Goal: Task Accomplishment & Management: Use online tool/utility

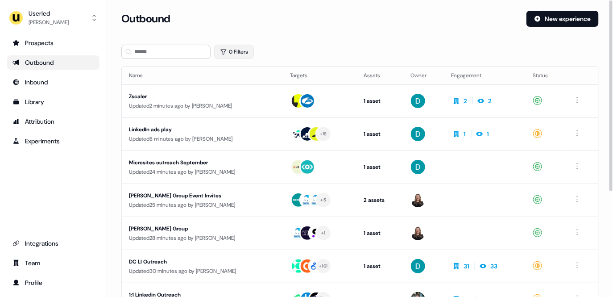
click at [237, 51] on button "0 Filters" at bounding box center [234, 52] width 40 height 14
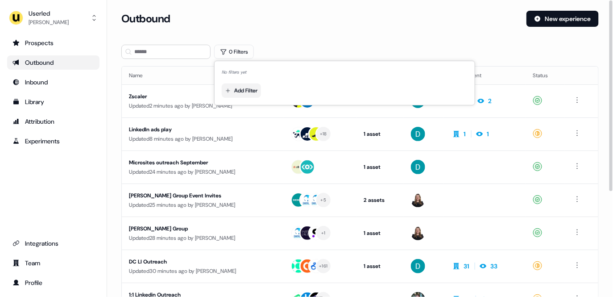
click at [251, 96] on html "For the best experience switch devices to a bigger screen. Go to [DOMAIN_NAME] …" at bounding box center [306, 148] width 613 height 297
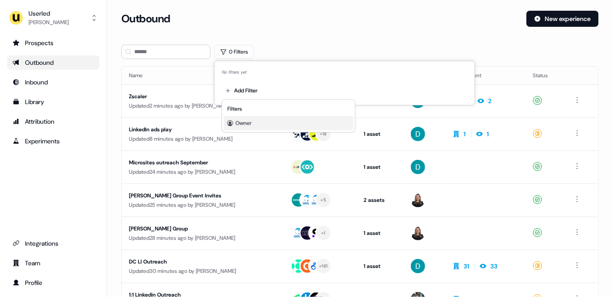
click at [250, 122] on span "Owner" at bounding box center [243, 123] width 16 height 7
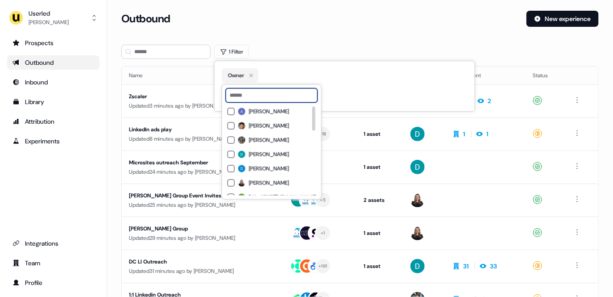
click at [260, 92] on input at bounding box center [272, 95] width 92 height 14
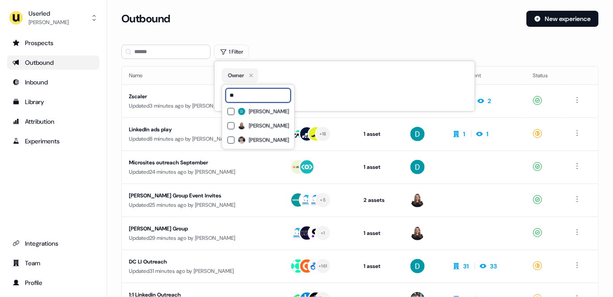
type input "**"
click at [252, 133] on div "[PERSON_NAME] [PERSON_NAME] [PERSON_NAME]" at bounding box center [258, 125] width 62 height 39
click at [252, 144] on div "[PERSON_NAME]" at bounding box center [258, 140] width 62 height 11
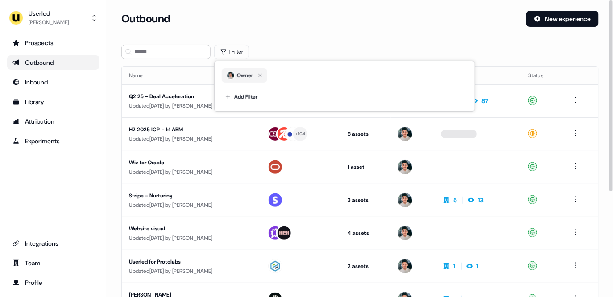
click at [348, 35] on div "Outbound New experience" at bounding box center [359, 24] width 477 height 27
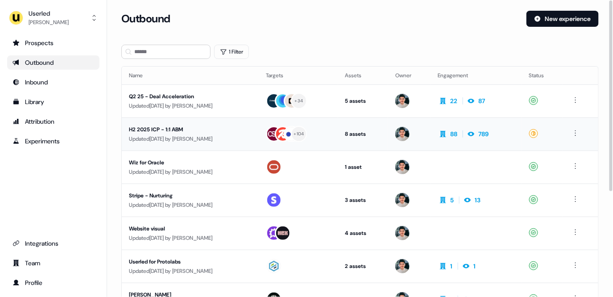
click at [182, 130] on div "H2 2025 ICP - 1:1 ABM" at bounding box center [190, 129] width 123 height 9
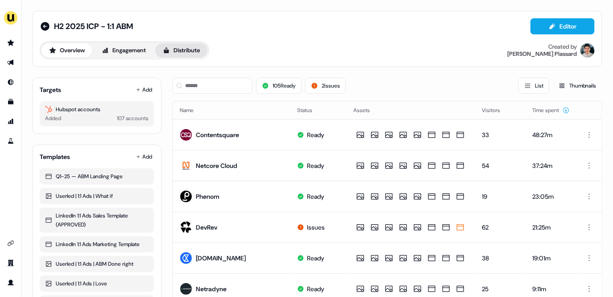
click at [187, 54] on button "Distribute" at bounding box center [181, 50] width 52 height 14
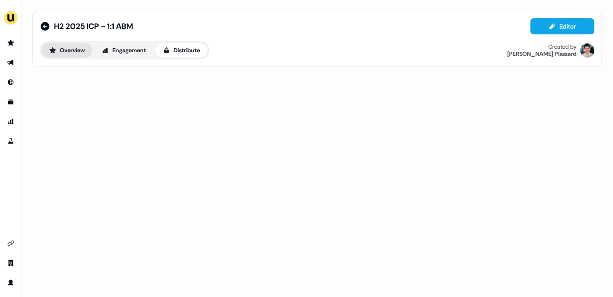
click at [54, 54] on button "Overview" at bounding box center [66, 50] width 51 height 14
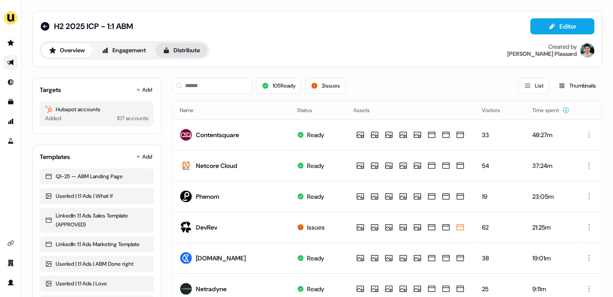
click at [207, 51] on button "Distribute" at bounding box center [181, 50] width 52 height 14
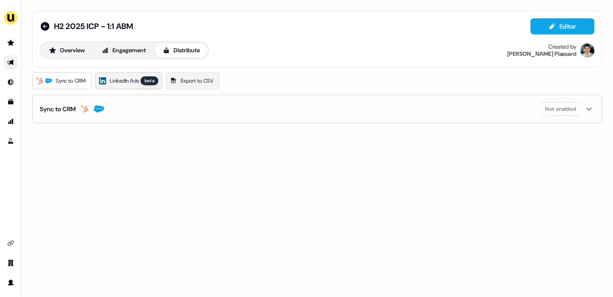
click at [129, 86] on link "LinkedIn Ads beta" at bounding box center [128, 80] width 67 height 17
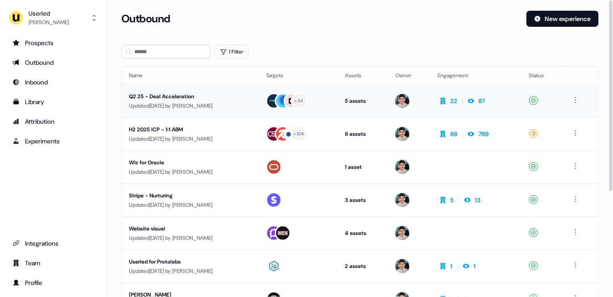
click at [189, 99] on div "Q2 25 - Deal Acceleration" at bounding box center [190, 96] width 123 height 9
click at [192, 129] on div "H2 2025 ICP - 1:1 ABM" at bounding box center [190, 129] width 123 height 9
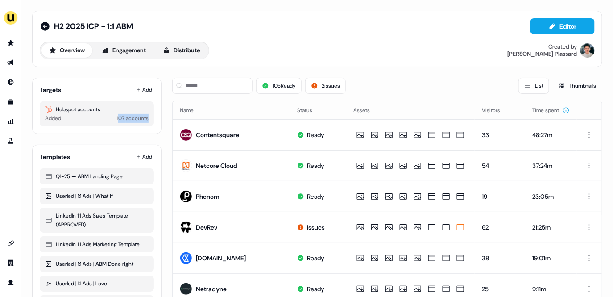
drag, startPoint x: 116, startPoint y: 117, endPoint x: 149, endPoint y: 117, distance: 33.0
click at [149, 117] on div "Hubspot accounts Added 107 accounts" at bounding box center [97, 113] width 114 height 25
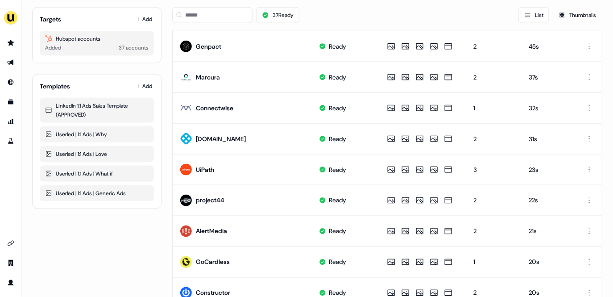
scroll to position [341, 0]
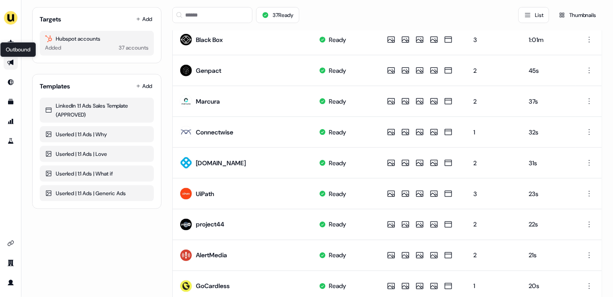
click at [8, 60] on icon "Go to outbound experience" at bounding box center [10, 62] width 7 height 7
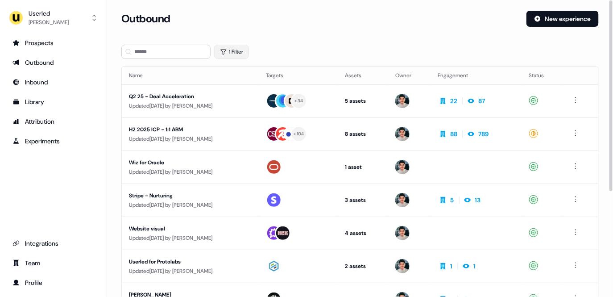
click at [235, 51] on button "1 Filter" at bounding box center [231, 52] width 35 height 14
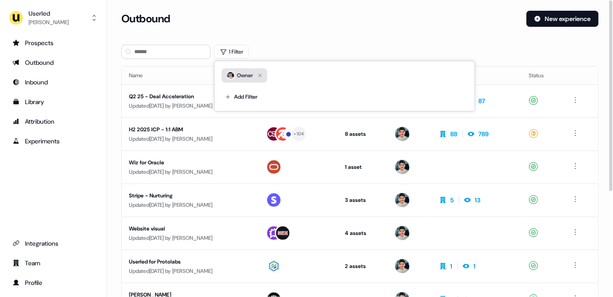
click at [266, 71] on button "Owner" at bounding box center [244, 75] width 45 height 14
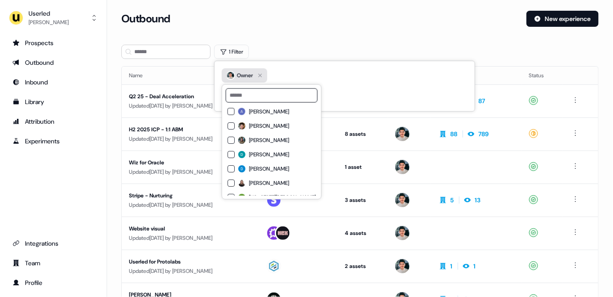
click at [264, 74] on icon "button" at bounding box center [260, 75] width 11 height 11
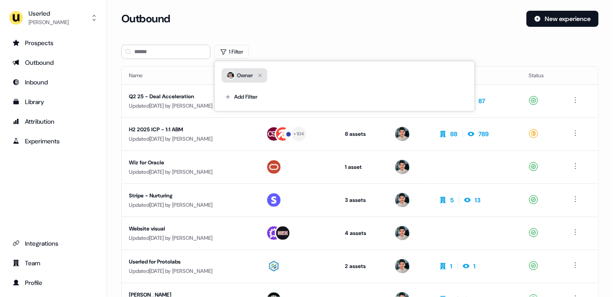
click at [252, 74] on div "Owner" at bounding box center [240, 75] width 26 height 9
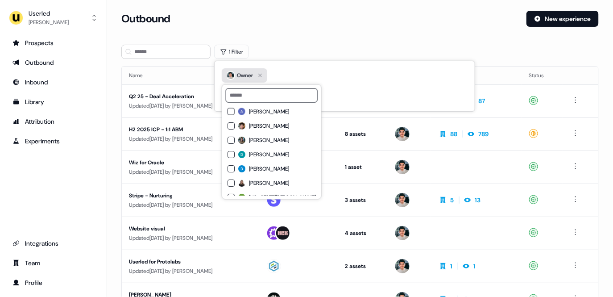
click at [262, 74] on icon "button" at bounding box center [260, 75] width 11 height 11
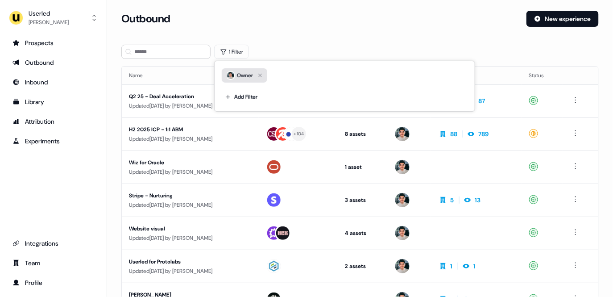
click at [255, 74] on button "Owner" at bounding box center [244, 75] width 45 height 14
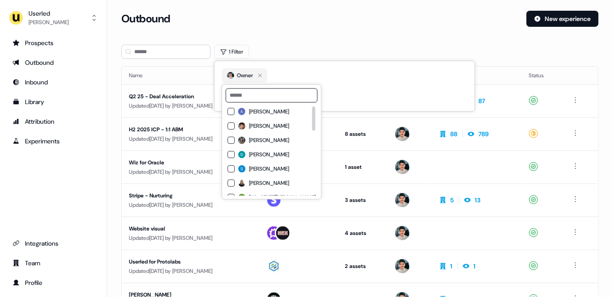
scroll to position [5, 0]
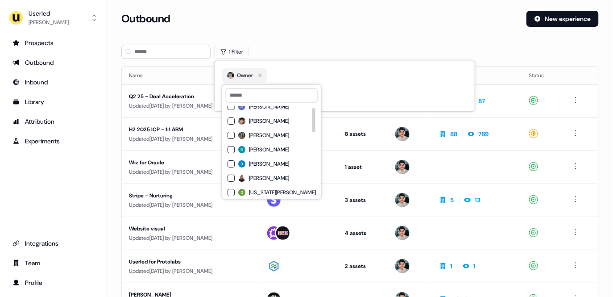
click at [243, 137] on img at bounding box center [241, 135] width 7 height 7
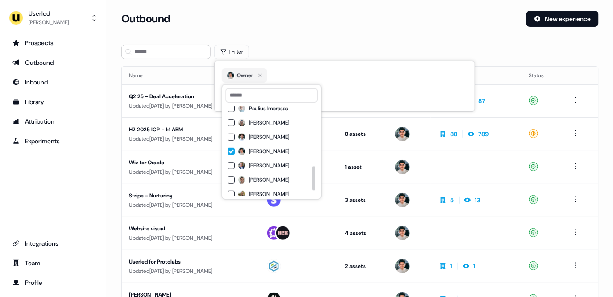
scroll to position [234, 0]
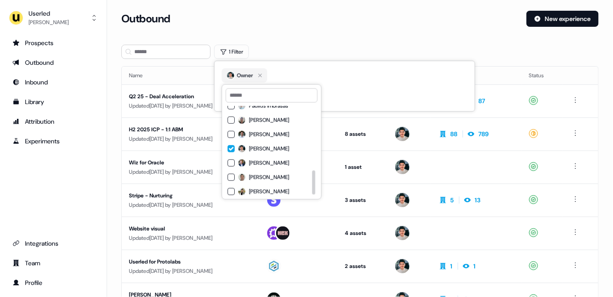
click at [251, 149] on span "[PERSON_NAME]" at bounding box center [269, 148] width 40 height 7
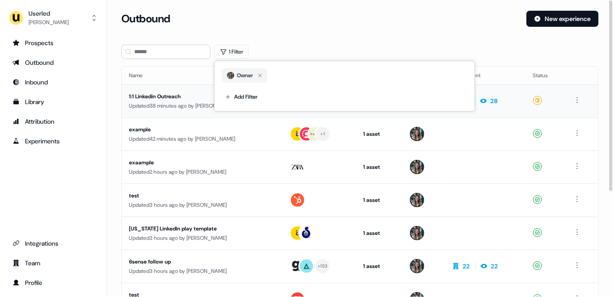
click at [152, 97] on div "1:1 Linkedin Outreach" at bounding box center [202, 96] width 146 height 9
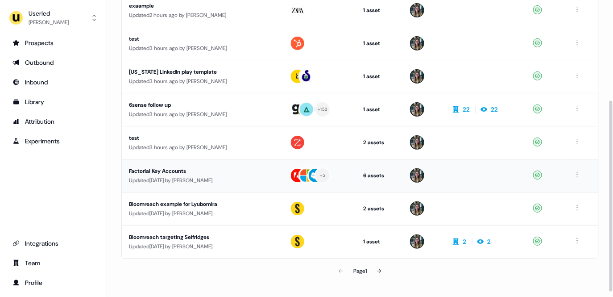
scroll to position [156, 0]
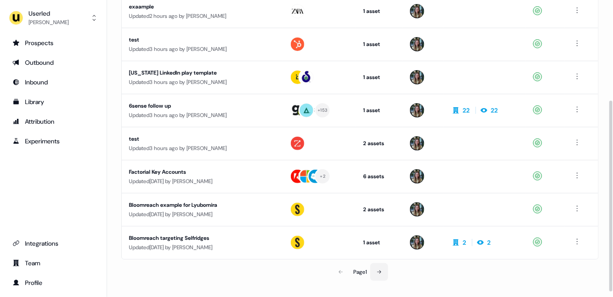
click at [382, 276] on button at bounding box center [379, 272] width 18 height 18
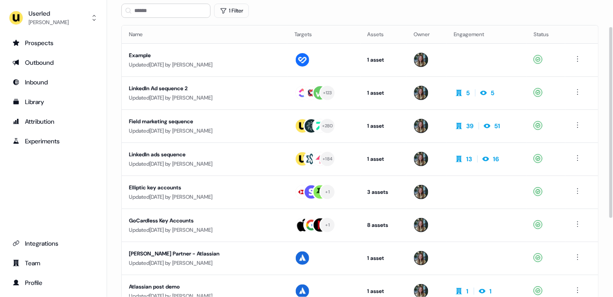
scroll to position [41, 0]
click at [405, 91] on td "1 asset Outreach (Starter)" at bounding box center [383, 92] width 46 height 33
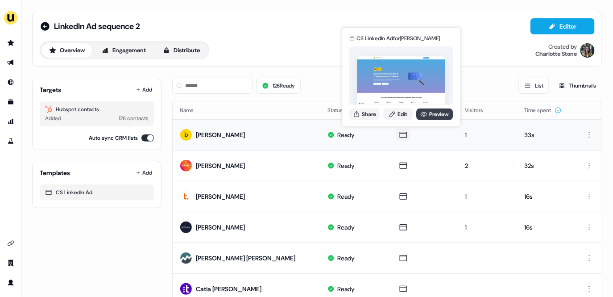
click at [431, 114] on link "Preview" at bounding box center [434, 114] width 37 height 12
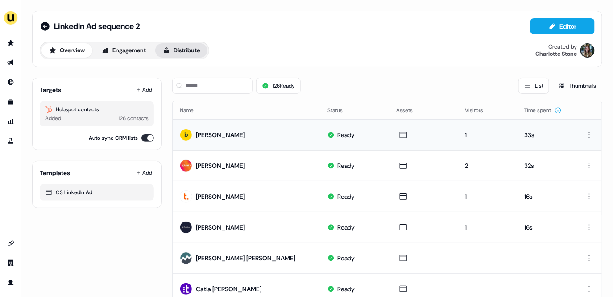
click at [196, 44] on button "Distribute" at bounding box center [181, 50] width 52 height 14
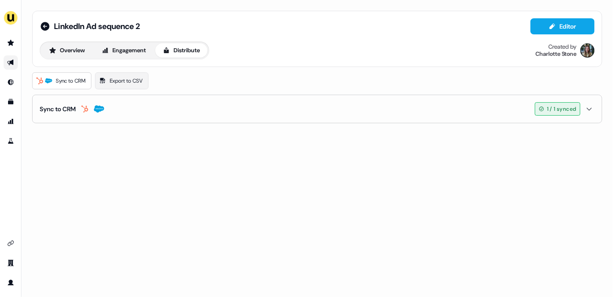
click at [111, 124] on div "LinkedIn Ad sequence 2 Editor Overview Engagement Distribute Created by [PERSON…" at bounding box center [316, 67] width 591 height 134
click at [111, 107] on button "Sync to CRM 1 / 1 synced" at bounding box center [317, 109] width 555 height 28
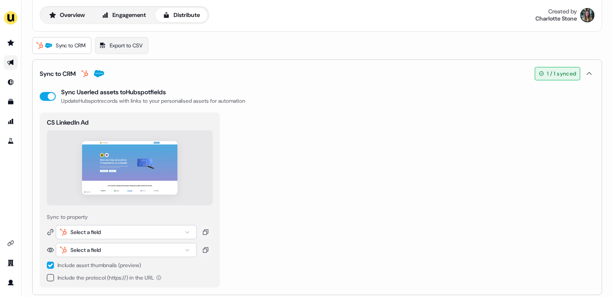
scroll to position [43, 0]
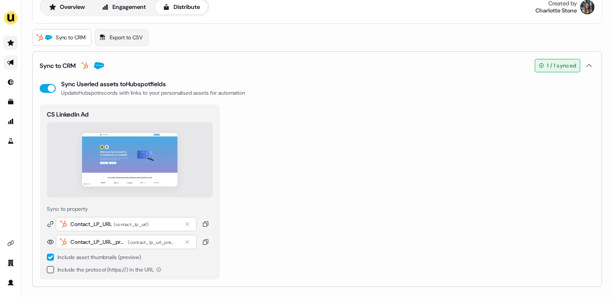
click at [11, 41] on icon "Go to prospects" at bounding box center [11, 43] width 6 height 6
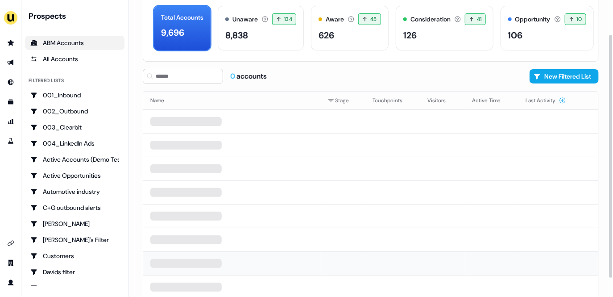
scroll to position [43, 0]
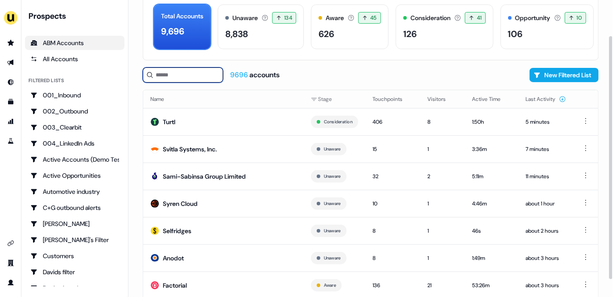
click at [176, 74] on input at bounding box center [183, 74] width 80 height 15
click at [10, 59] on icon "Go to outbound experience" at bounding box center [10, 62] width 7 height 7
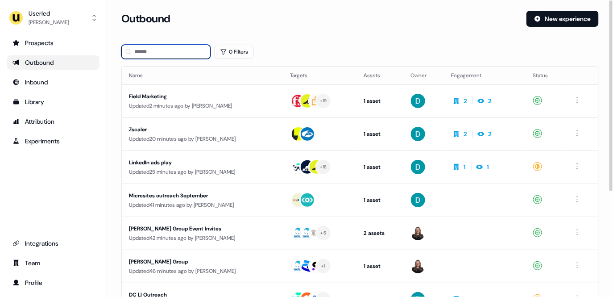
click at [160, 50] on input at bounding box center [165, 52] width 89 height 14
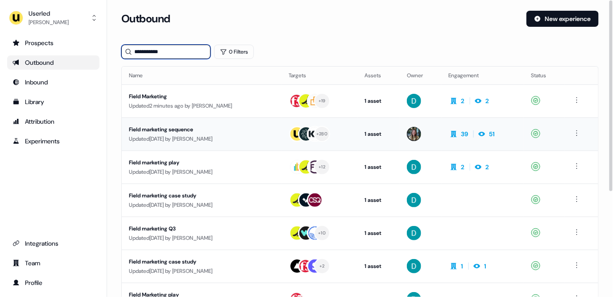
type input "**********"
click at [189, 136] on div "Updated [DATE] by [PERSON_NAME]" at bounding box center [202, 138] width 146 height 9
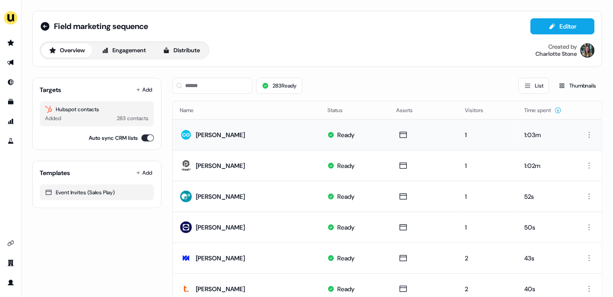
click at [221, 137] on div "[PERSON_NAME]" at bounding box center [220, 134] width 49 height 9
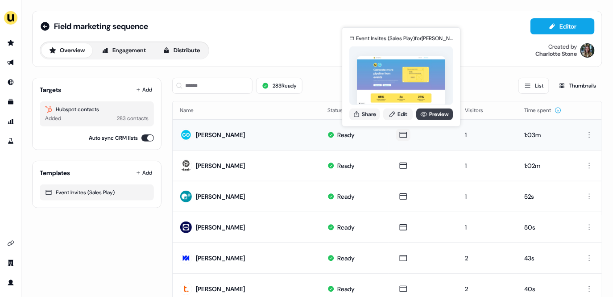
click at [431, 111] on link "Preview" at bounding box center [434, 114] width 37 height 12
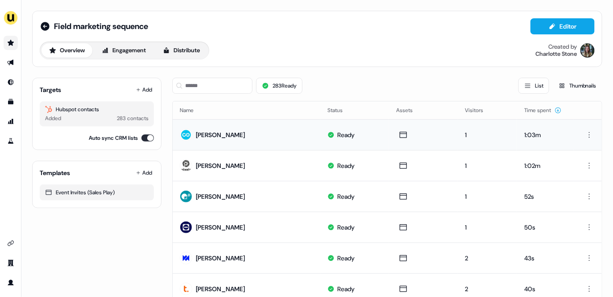
click at [8, 46] on link "Go to prospects" at bounding box center [11, 43] width 14 height 14
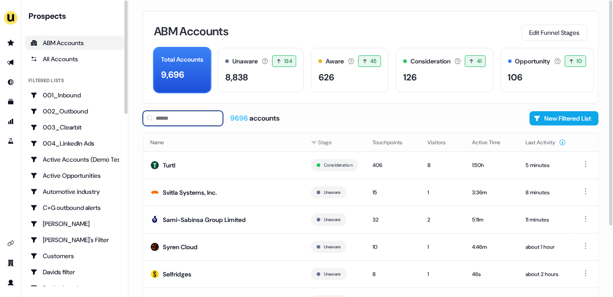
click at [180, 121] on input at bounding box center [183, 118] width 80 height 15
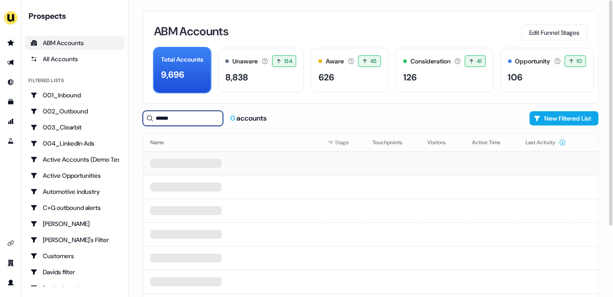
type input "******"
click at [168, 169] on td at bounding box center [231, 163] width 177 height 24
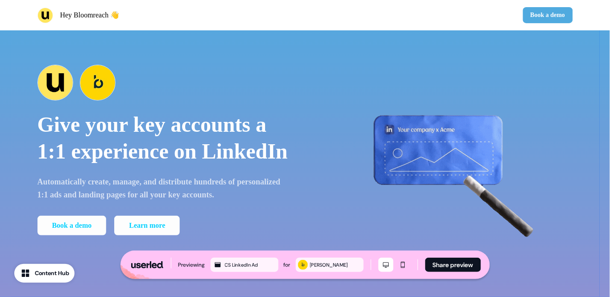
scroll to position [44, 0]
